Goal: Navigation & Orientation: Find specific page/section

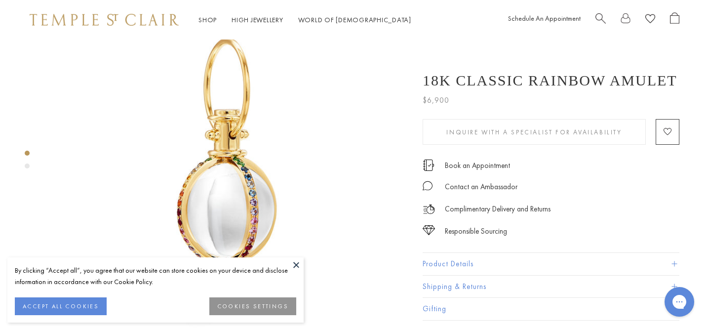
scroll to position [54, 0]
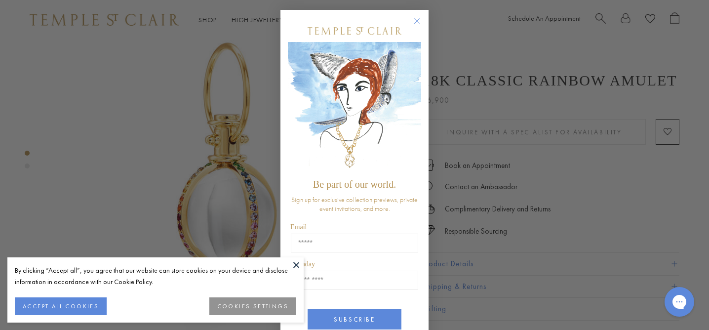
click at [419, 22] on circle "Close dialog" at bounding box center [417, 21] width 12 height 12
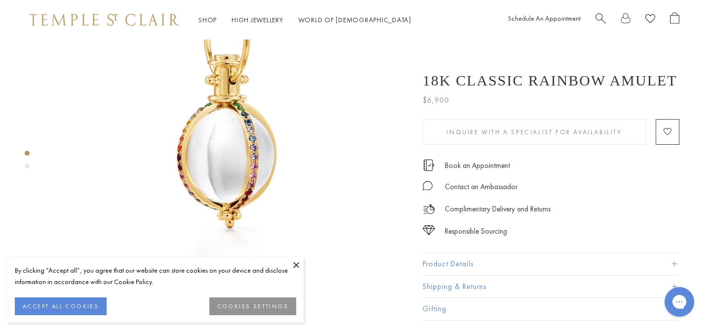
scroll to position [115, 0]
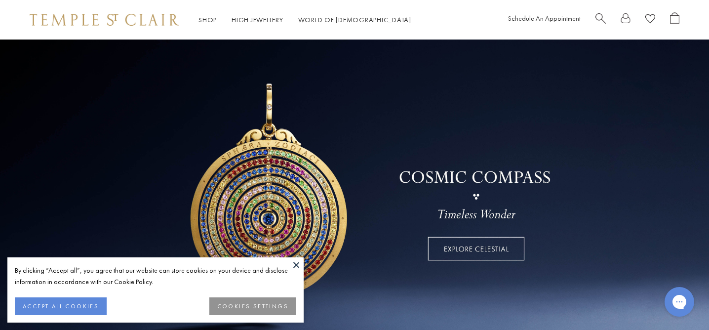
scroll to position [18, 0]
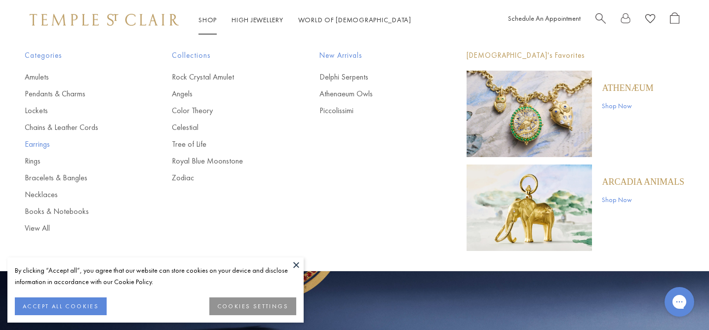
click at [30, 146] on link "Earrings" at bounding box center [79, 144] width 108 height 11
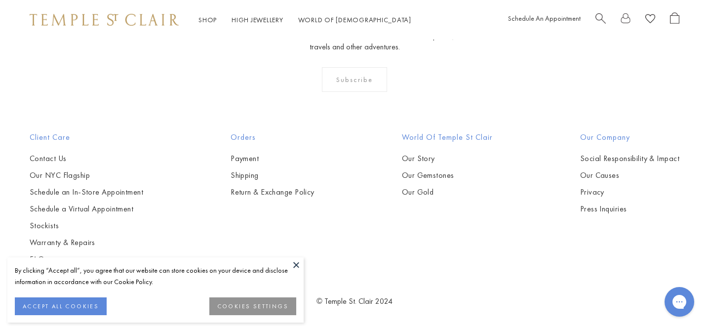
scroll to position [1778, 0]
click at [85, 308] on button "ACCEPT ALL COOKIES" at bounding box center [61, 306] width 92 height 18
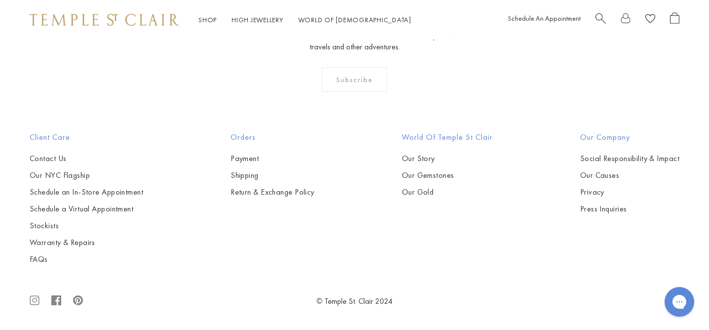
scroll to position [4424, 0]
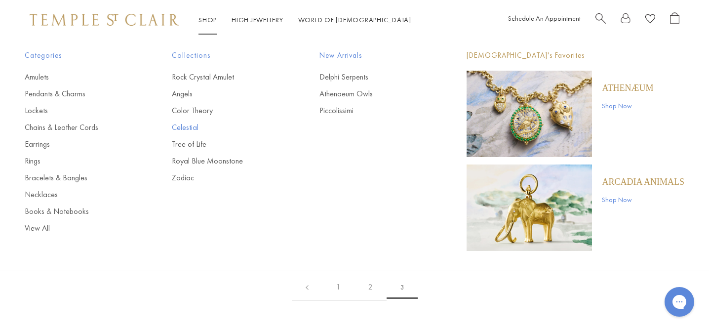
click at [179, 128] on link "Celestial" at bounding box center [226, 127] width 108 height 11
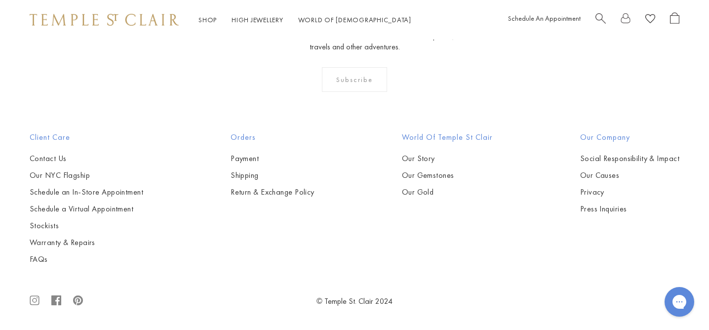
scroll to position [3625, 0]
